Goal: Information Seeking & Learning: Learn about a topic

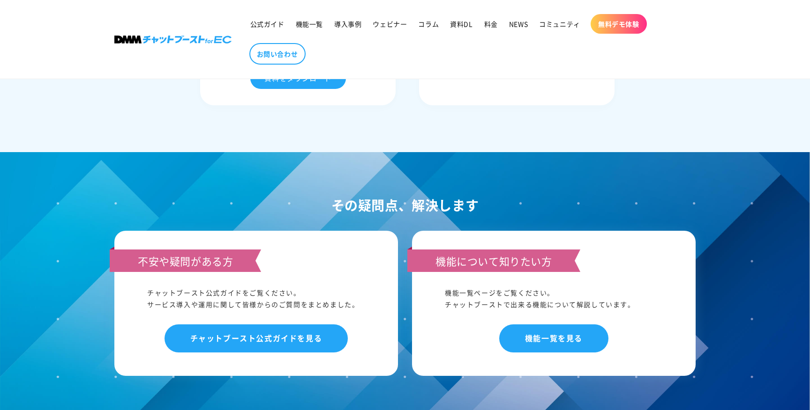
scroll to position [4176, 0]
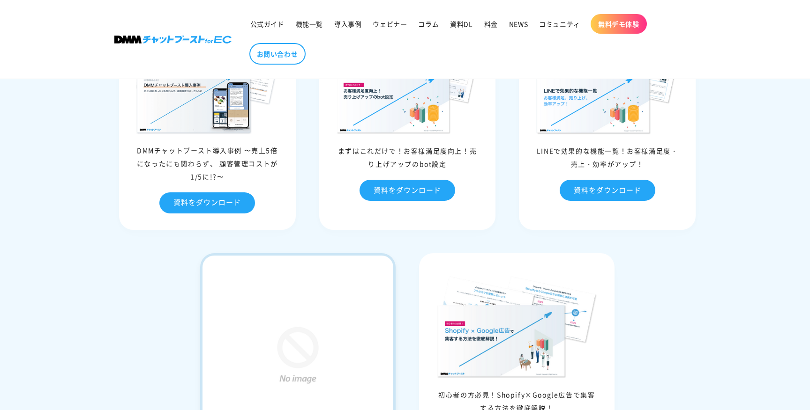
click at [334, 331] on img at bounding box center [297, 356] width 163 height 163
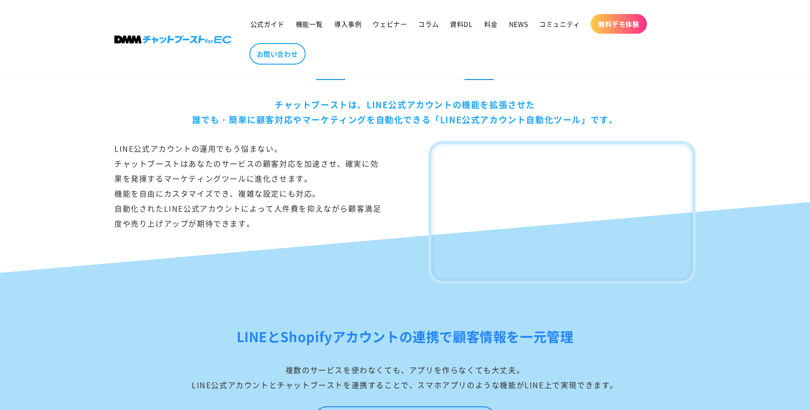
scroll to position [0, 0]
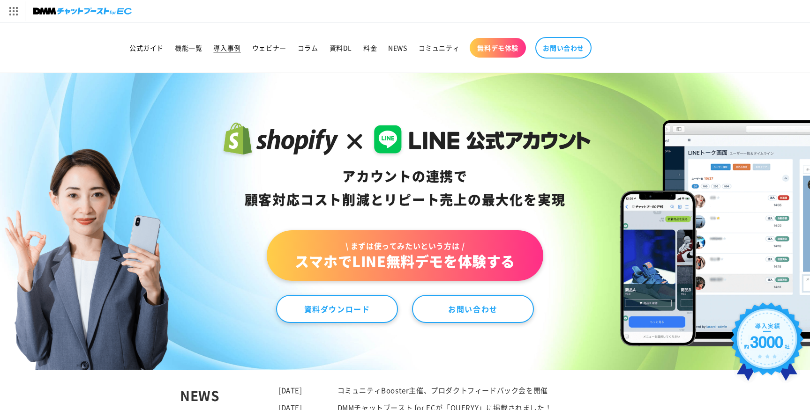
click at [225, 55] on link "導入事例" at bounding box center [227, 48] width 38 height 20
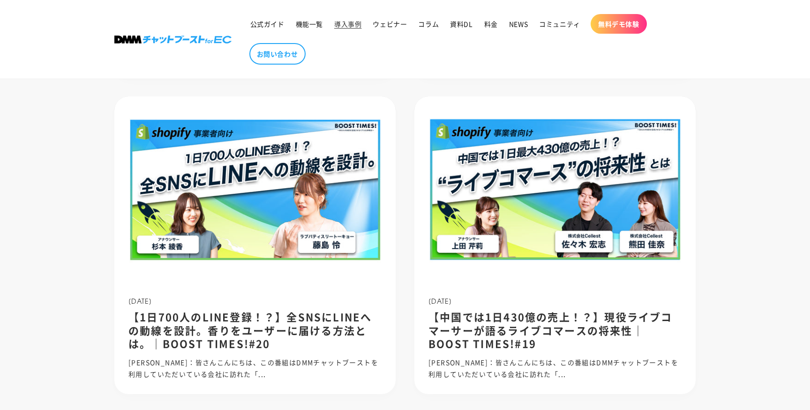
scroll to position [1107, 0]
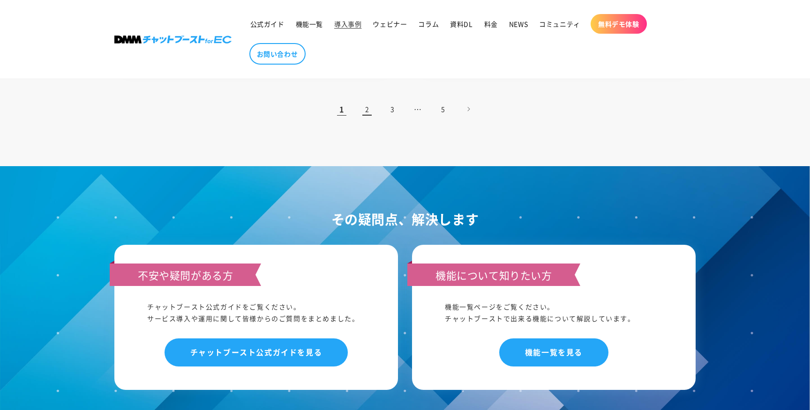
click at [367, 113] on link "2" at bounding box center [367, 109] width 21 height 21
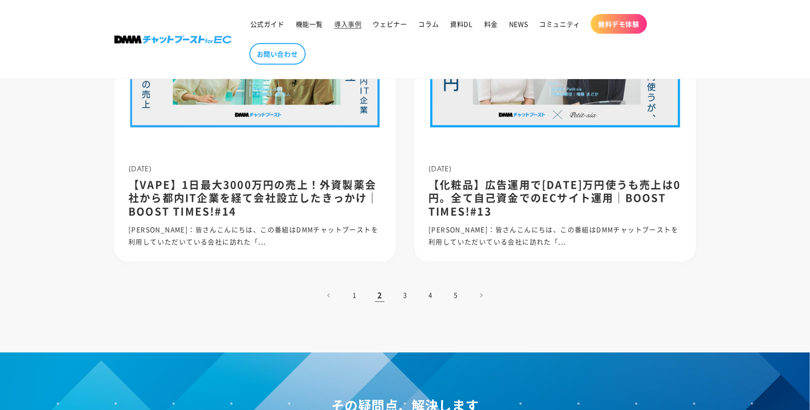
scroll to position [917, 0]
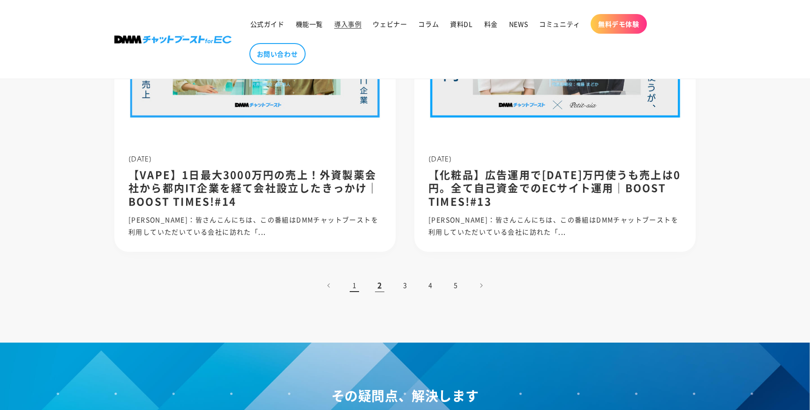
click at [357, 283] on link "1" at bounding box center [354, 285] width 21 height 21
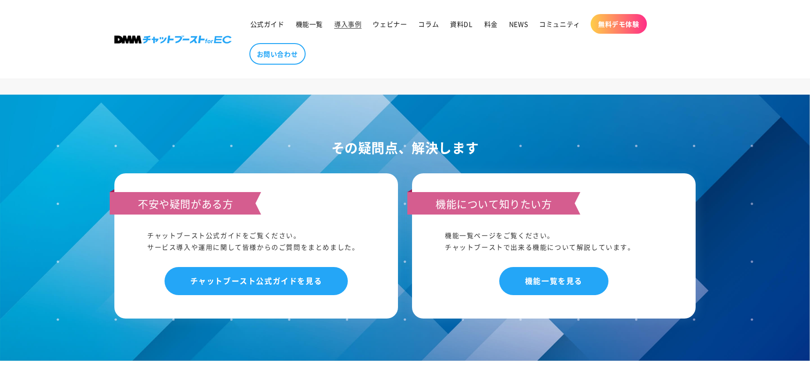
scroll to position [1172, 0]
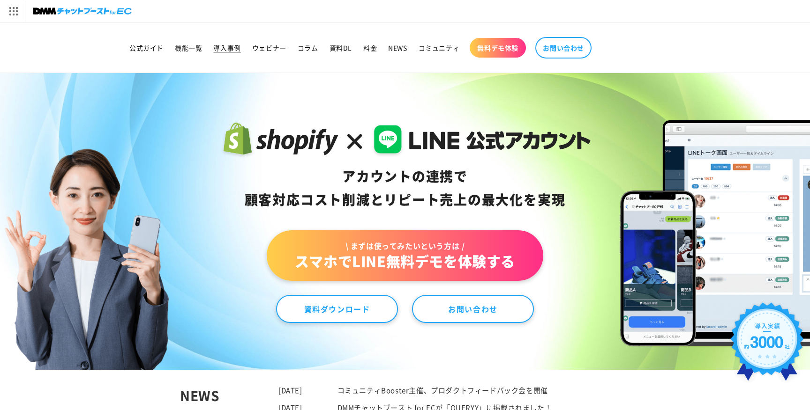
click at [227, 48] on span "導入事例" at bounding box center [226, 48] width 27 height 8
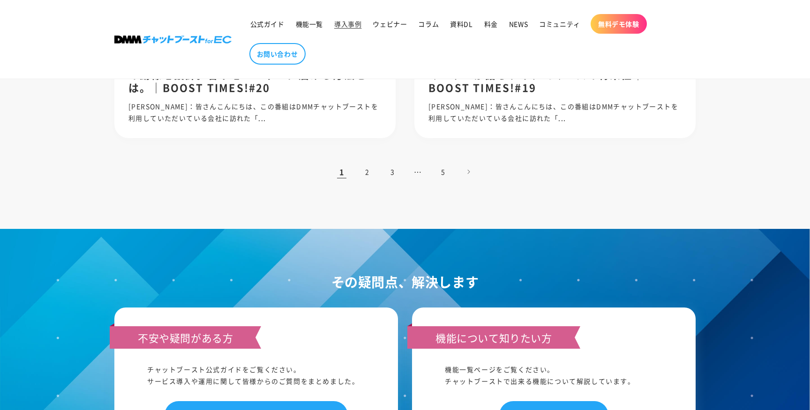
scroll to position [1042, 0]
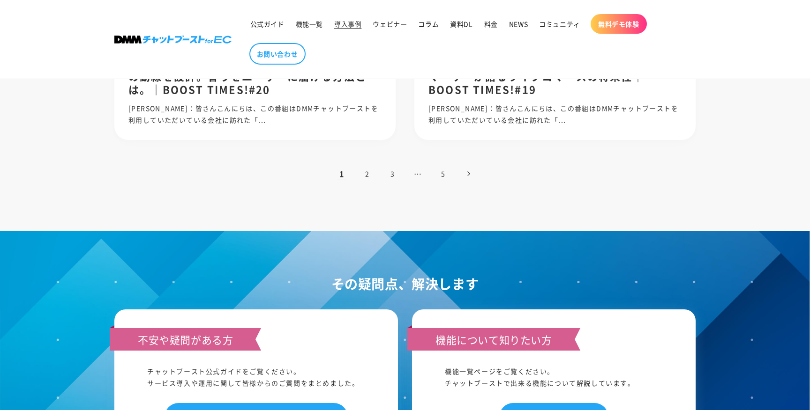
click at [465, 173] on link "次のページ" at bounding box center [468, 174] width 21 height 21
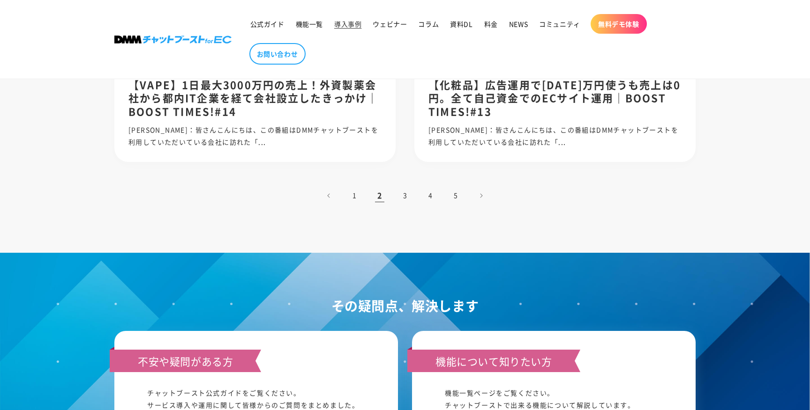
scroll to position [1007, 0]
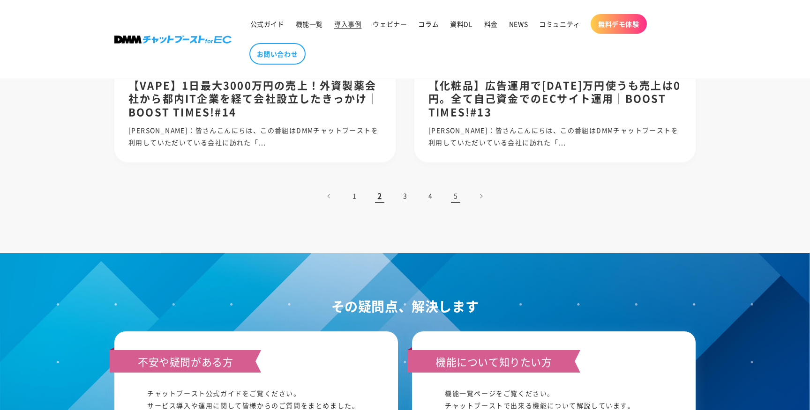
click at [453, 195] on link "5" at bounding box center [455, 196] width 21 height 21
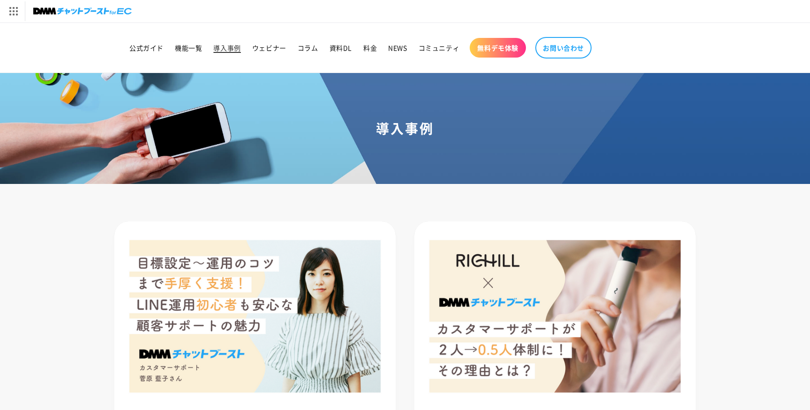
click at [226, 46] on span "導入事例" at bounding box center [226, 48] width 27 height 8
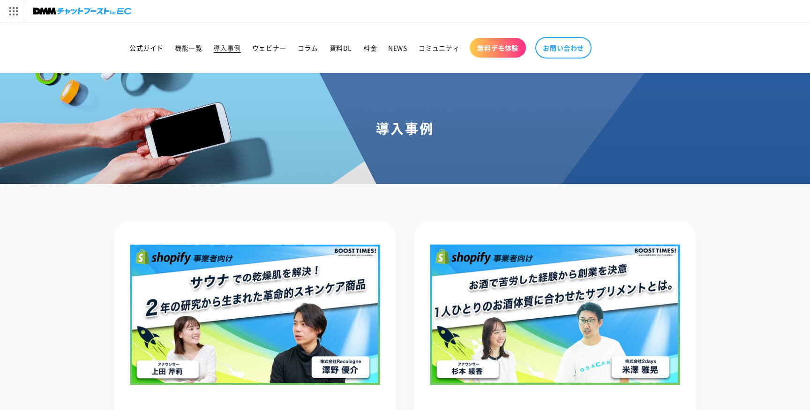
click at [224, 50] on span "導入事例" at bounding box center [226, 48] width 27 height 8
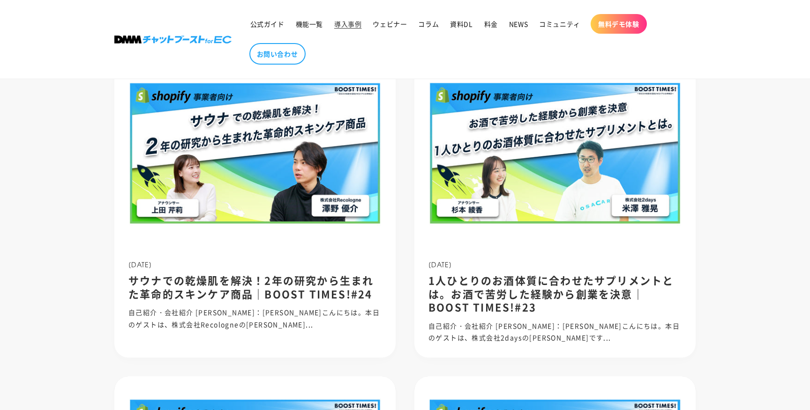
scroll to position [170, 0]
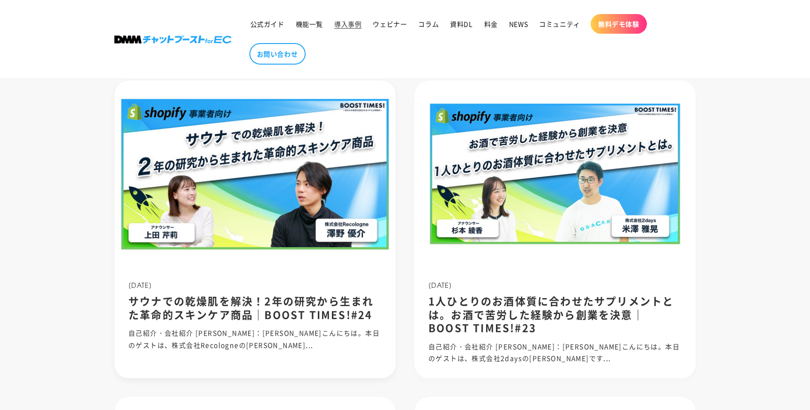
click at [352, 226] on img at bounding box center [254, 174] width 301 height 201
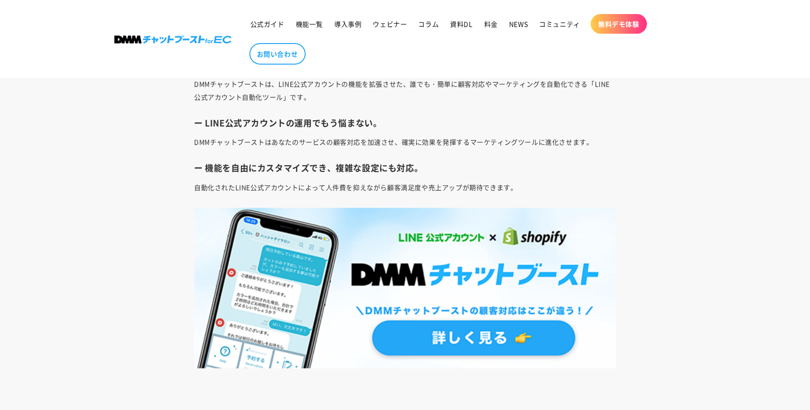
scroll to position [3632, 0]
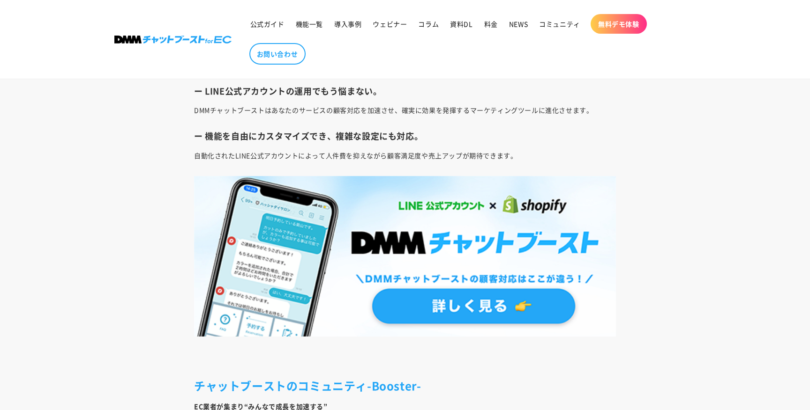
click at [417, 302] on img at bounding box center [405, 256] width 422 height 161
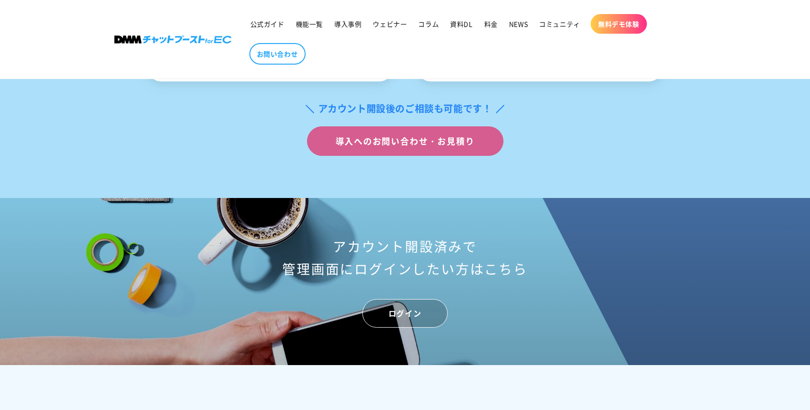
scroll to position [3941, 0]
